Goal: Find specific page/section: Find specific page/section

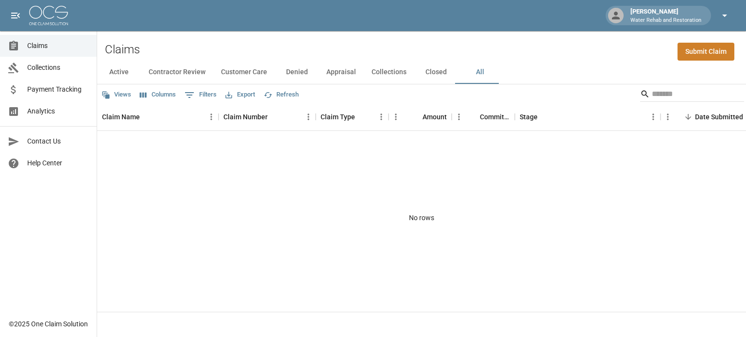
click at [723, 15] on icon "button" at bounding box center [724, 16] width 5 height 2
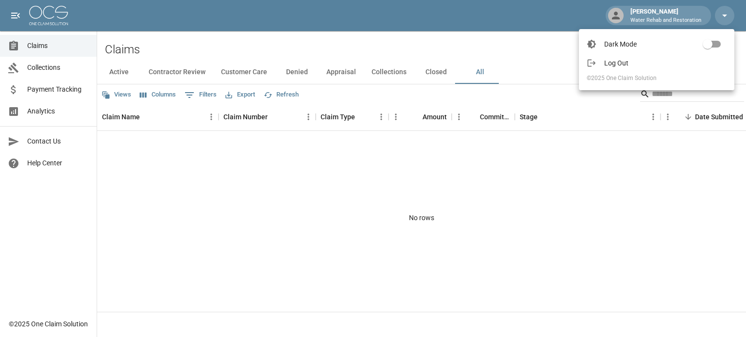
click at [629, 58] on li "Log Out" at bounding box center [656, 63] width 155 height 16
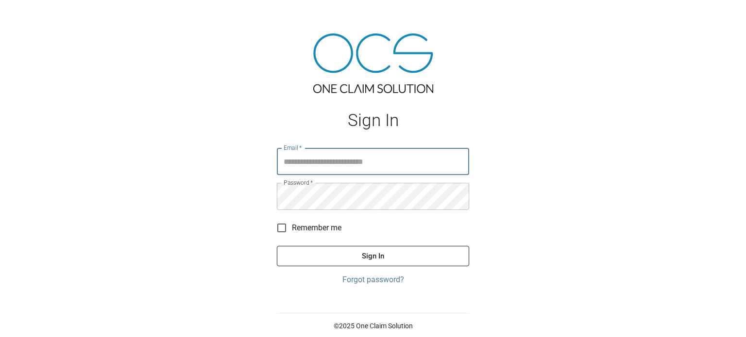
type input "**********"
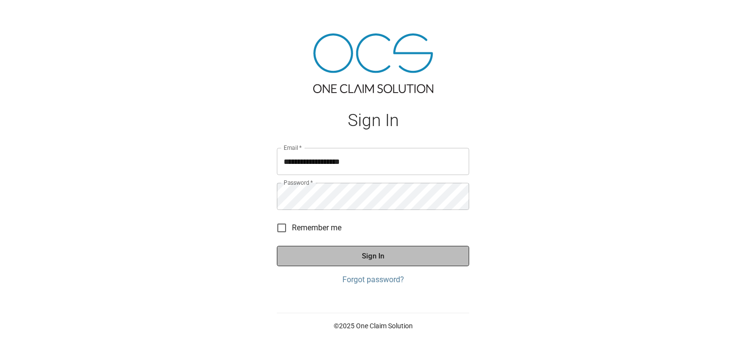
click at [361, 263] on button "Sign In" at bounding box center [373, 256] width 192 height 20
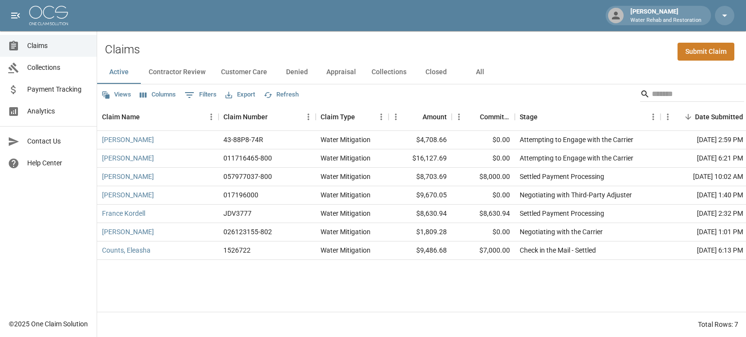
click at [480, 69] on button "All" at bounding box center [480, 72] width 44 height 23
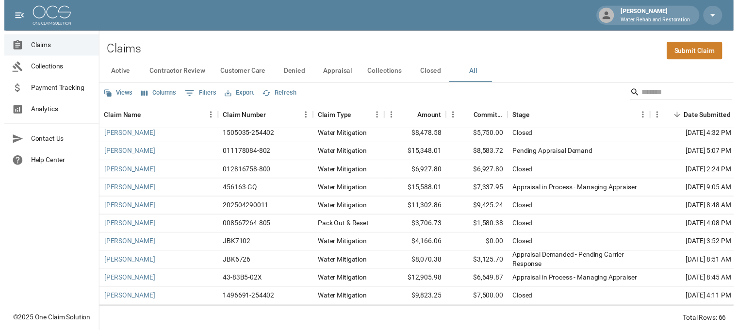
scroll to position [583, 0]
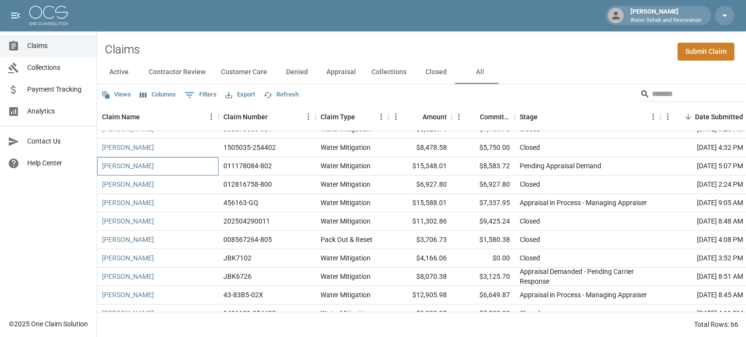
click at [159, 166] on div "Price, James" at bounding box center [157, 166] width 121 height 18
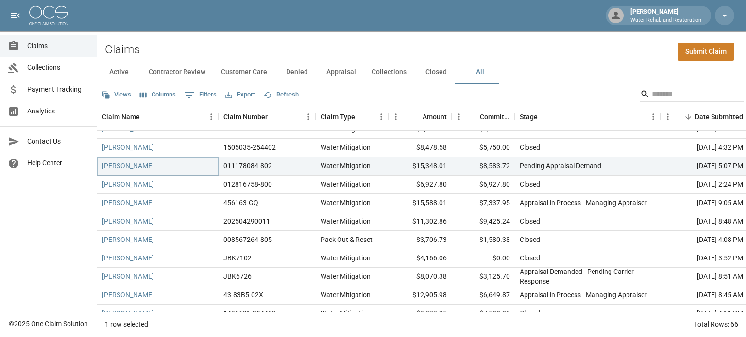
click at [113, 165] on link "Price, James" at bounding box center [128, 166] width 52 height 10
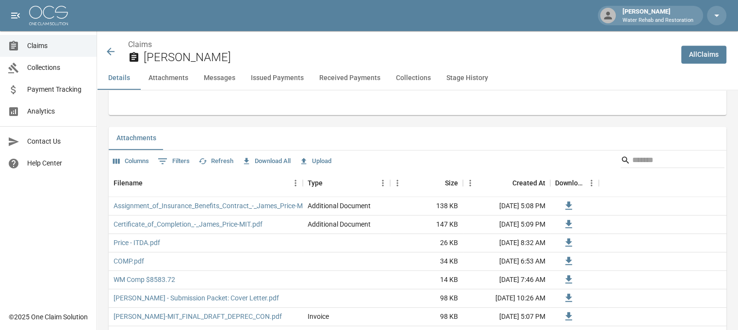
scroll to position [583, 0]
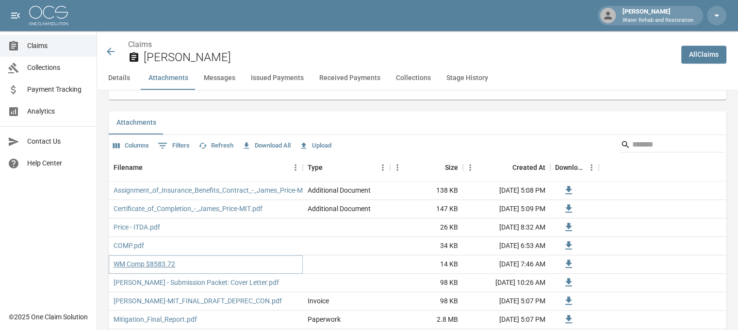
click at [140, 261] on link "WM Comp $8583.72" at bounding box center [145, 264] width 62 height 10
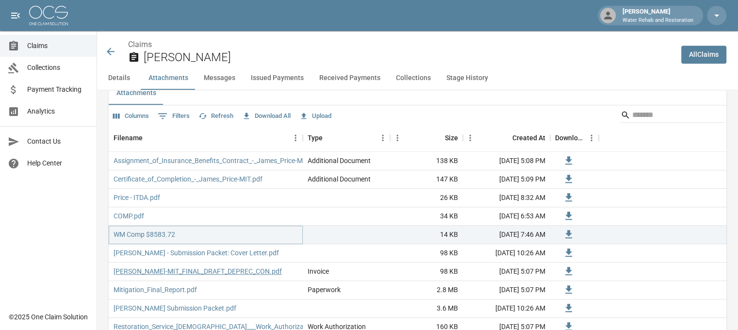
scroll to position [631, 0]
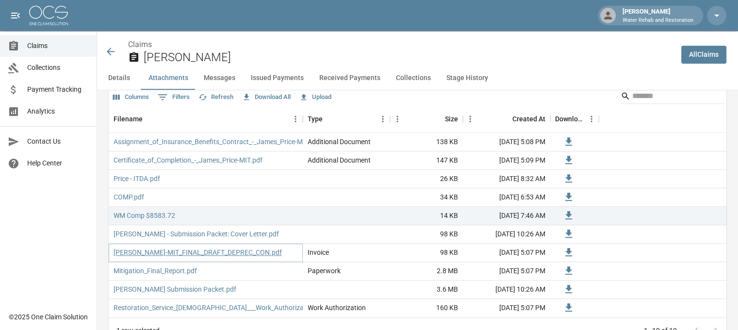
click at [236, 250] on link "JAMES_PRICE-MIT_FINAL_DRAFT_DEPREC_CON.pdf" at bounding box center [198, 253] width 168 height 10
